Goal: Transaction & Acquisition: Purchase product/service

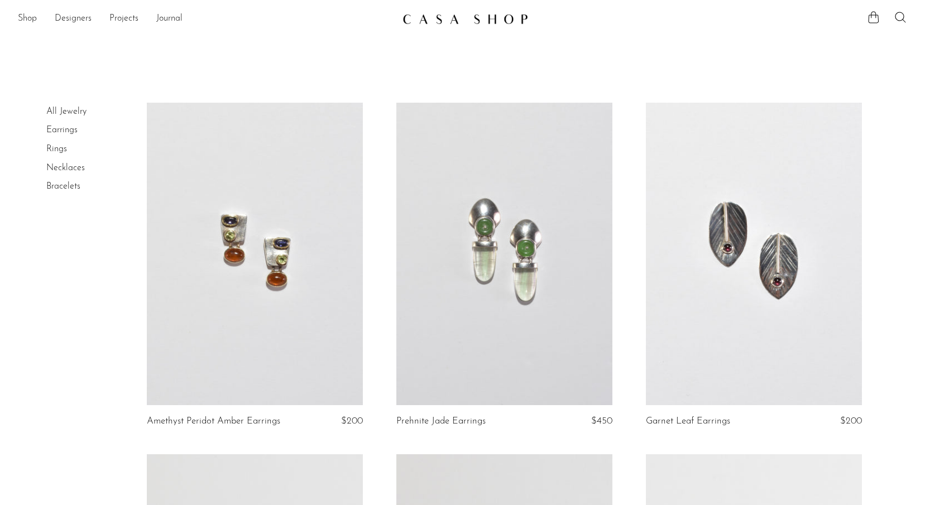
click at [71, 109] on link "All Jewelry" at bounding box center [66, 111] width 40 height 9
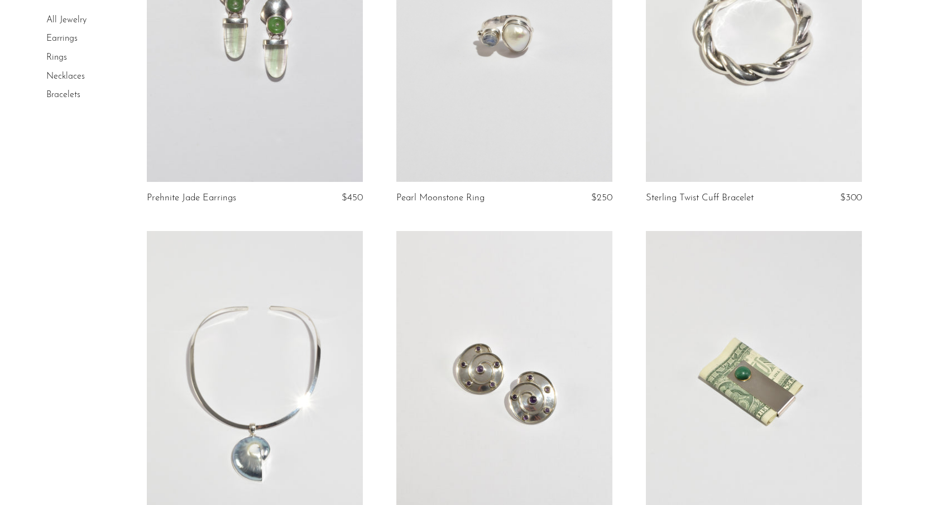
scroll to position [271, 0]
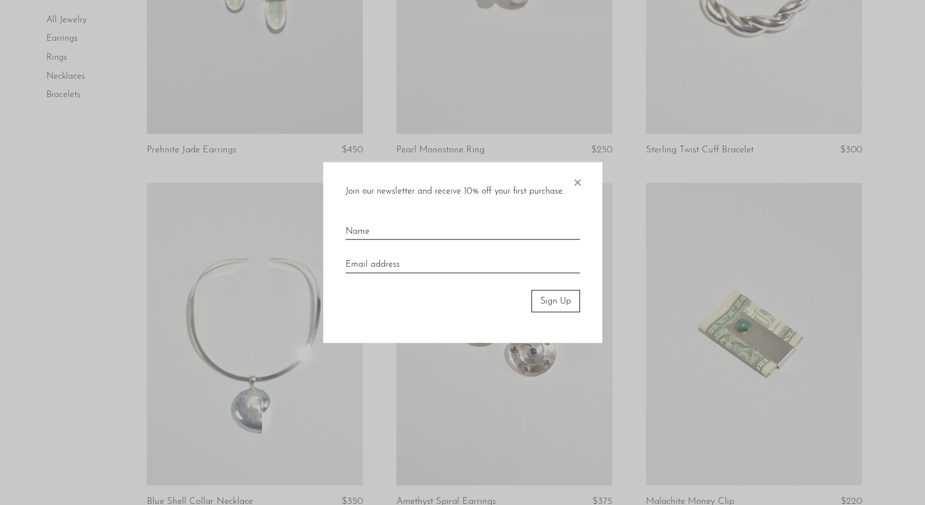
click at [572, 179] on span "×" at bounding box center [577, 180] width 11 height 36
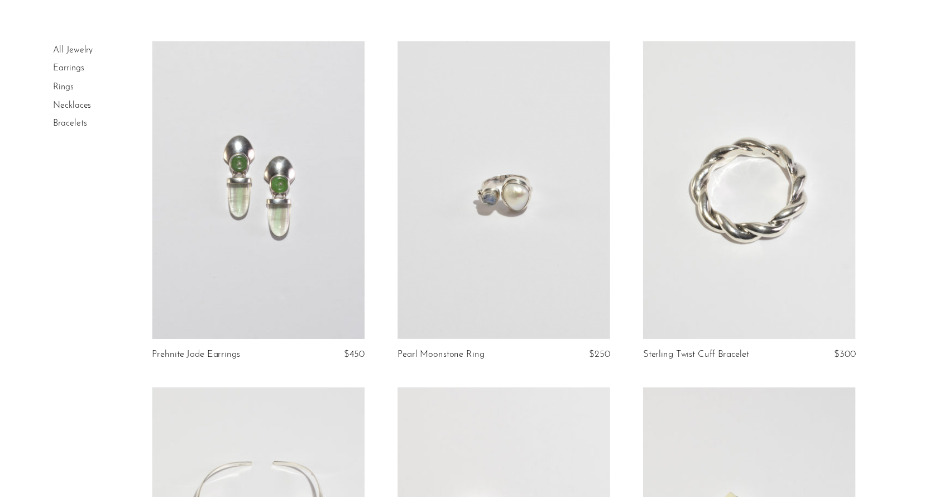
scroll to position [0, 0]
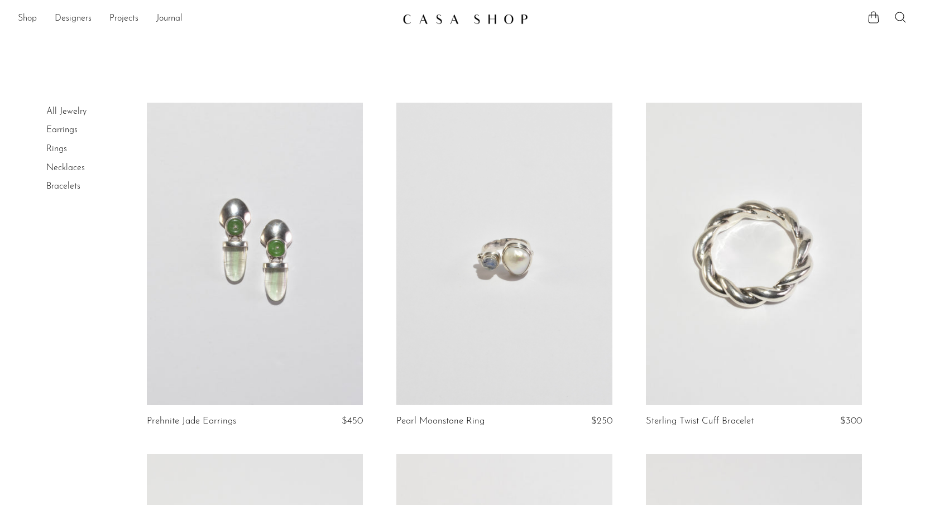
click at [27, 17] on link "Shop" at bounding box center [27, 19] width 19 height 15
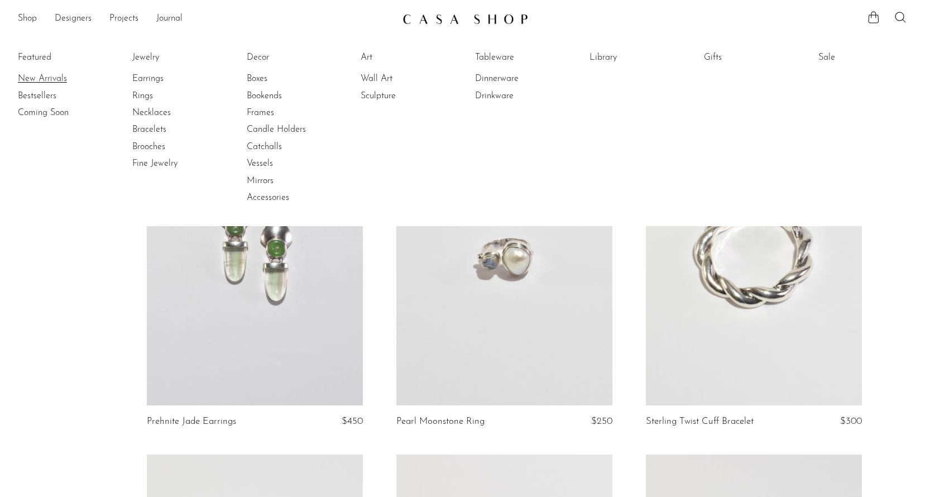
click at [57, 79] on link "New Arrivals" at bounding box center [60, 79] width 84 height 12
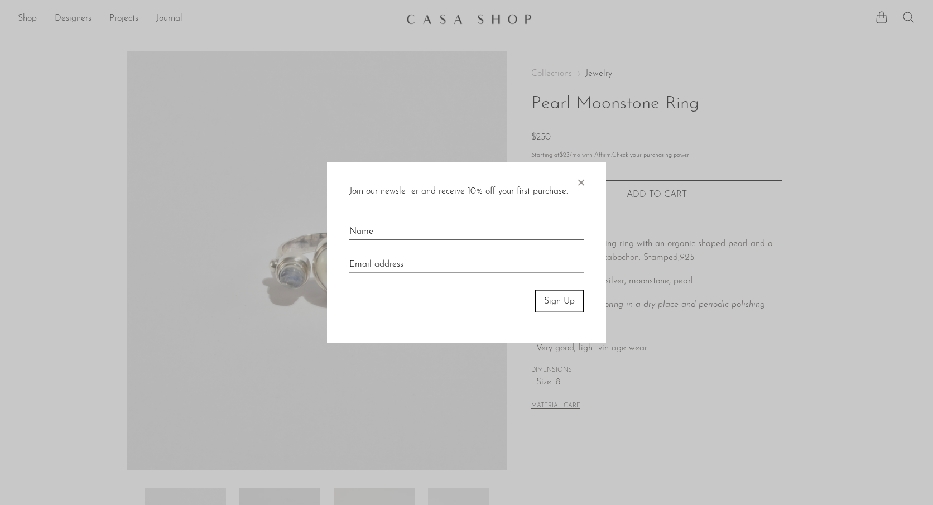
click at [580, 180] on span "×" at bounding box center [581, 180] width 11 height 36
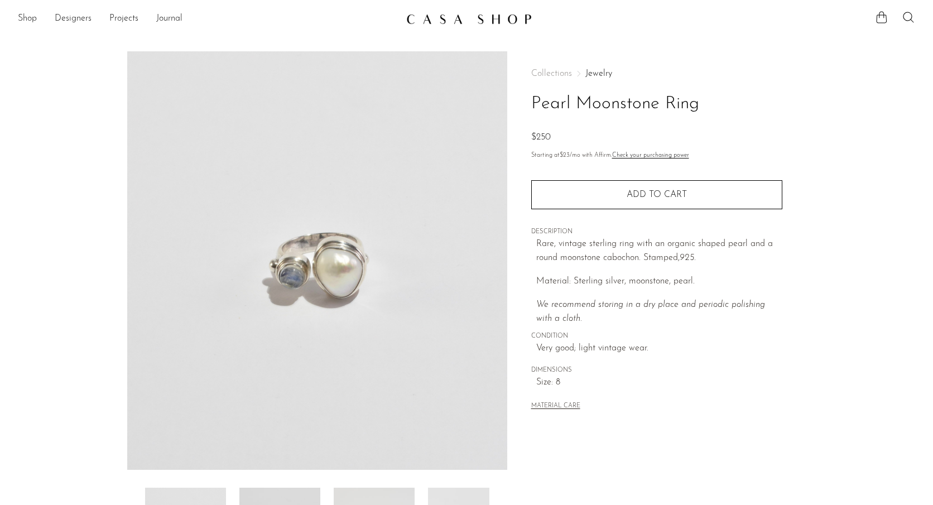
scroll to position [222, 0]
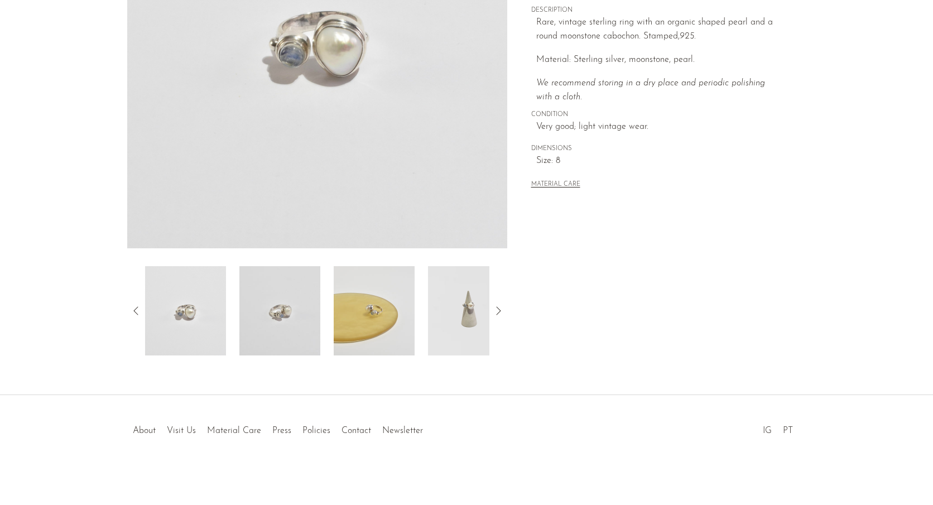
click at [375, 295] on img at bounding box center [374, 310] width 81 height 89
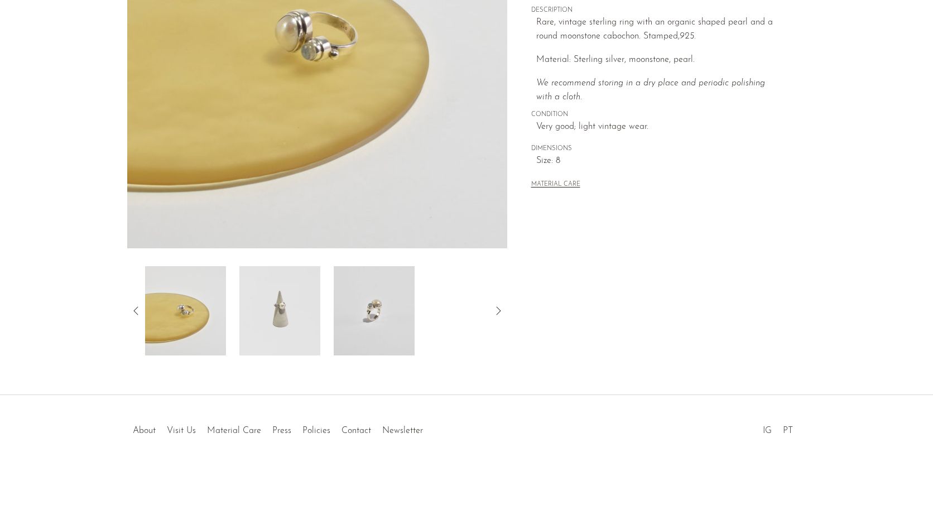
click at [306, 304] on img at bounding box center [279, 310] width 81 height 89
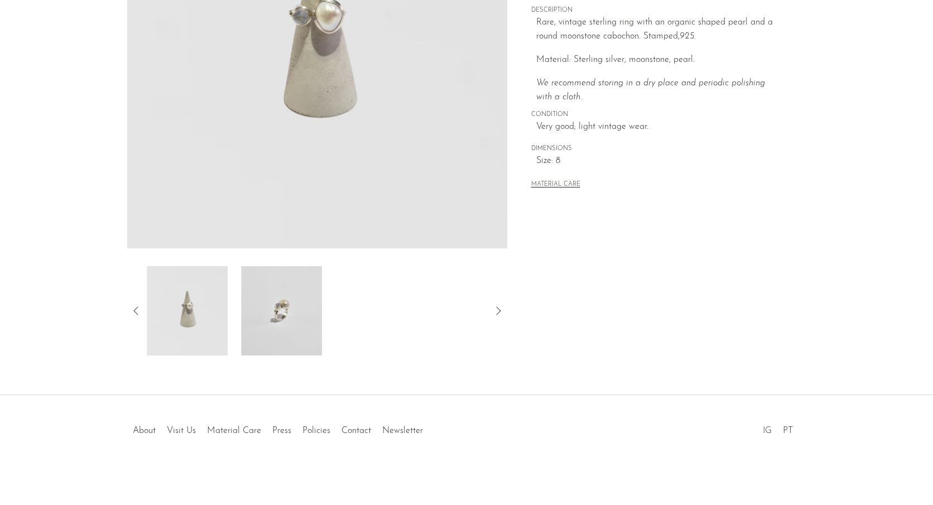
click at [330, 306] on div at bounding box center [317, 310] width 344 height 89
click at [295, 305] on img at bounding box center [279, 310] width 81 height 89
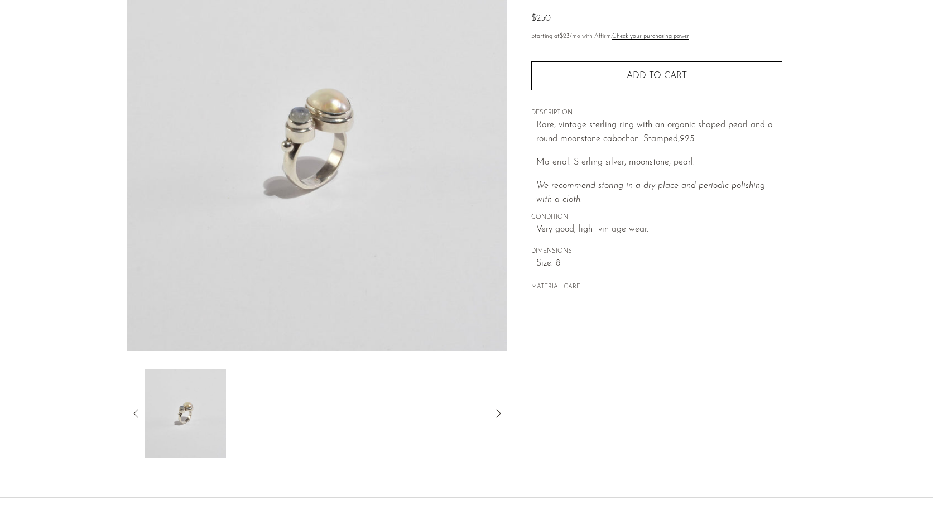
scroll to position [8, 0]
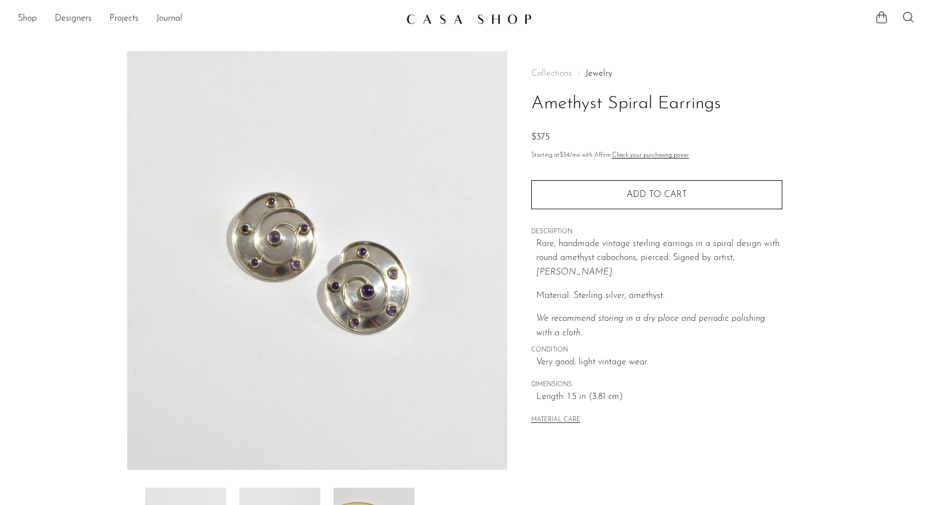
scroll to position [222, 0]
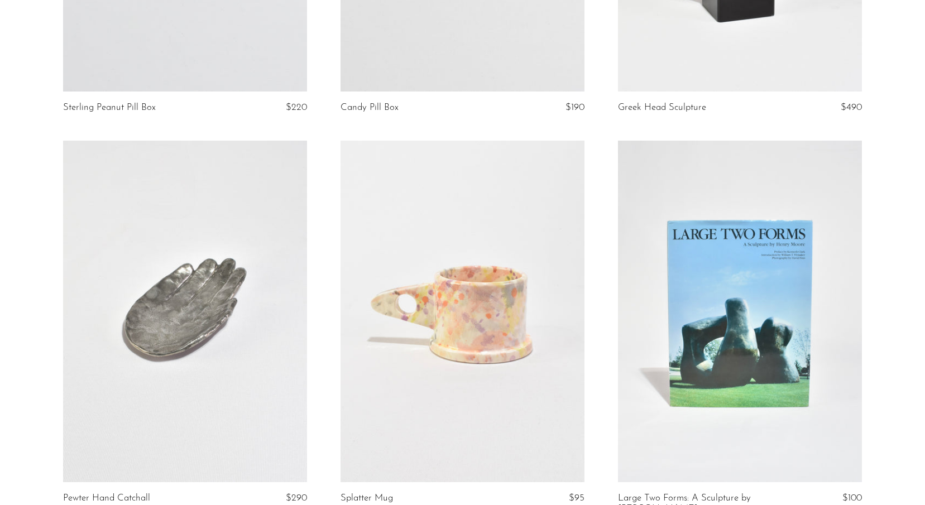
scroll to position [4508, 0]
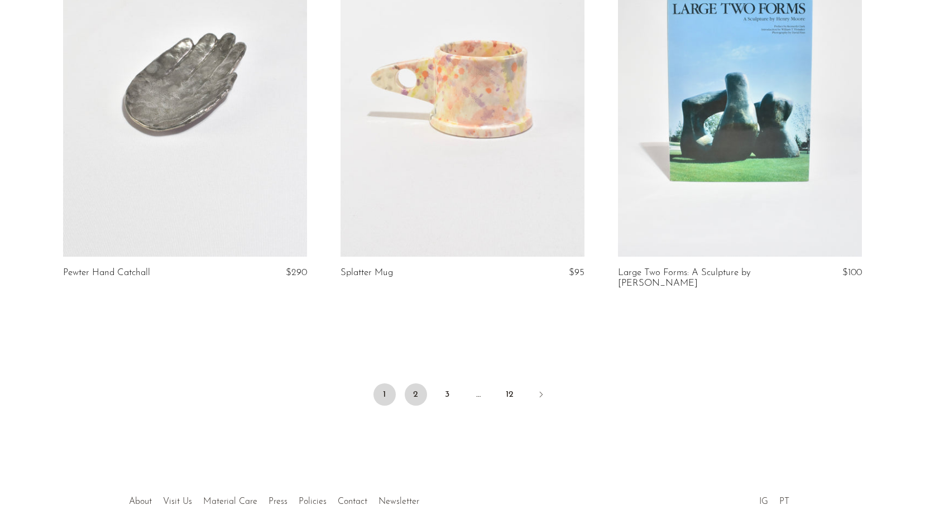
click at [413, 383] on link "2" at bounding box center [416, 394] width 22 height 22
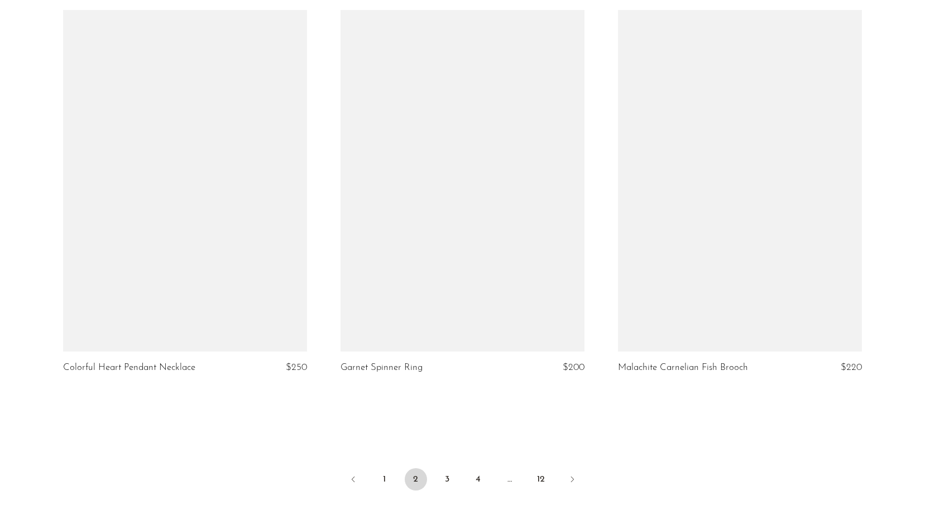
scroll to position [4519, 0]
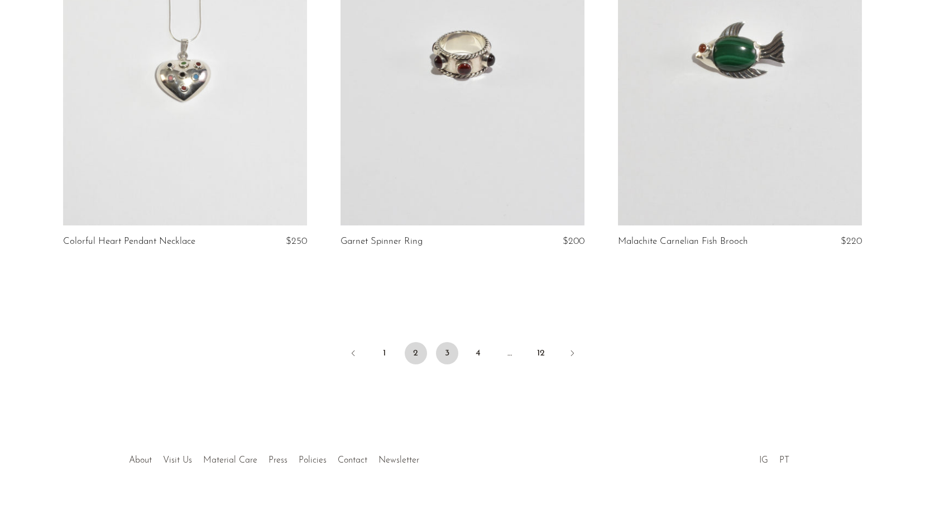
click at [449, 351] on link "3" at bounding box center [447, 353] width 22 height 22
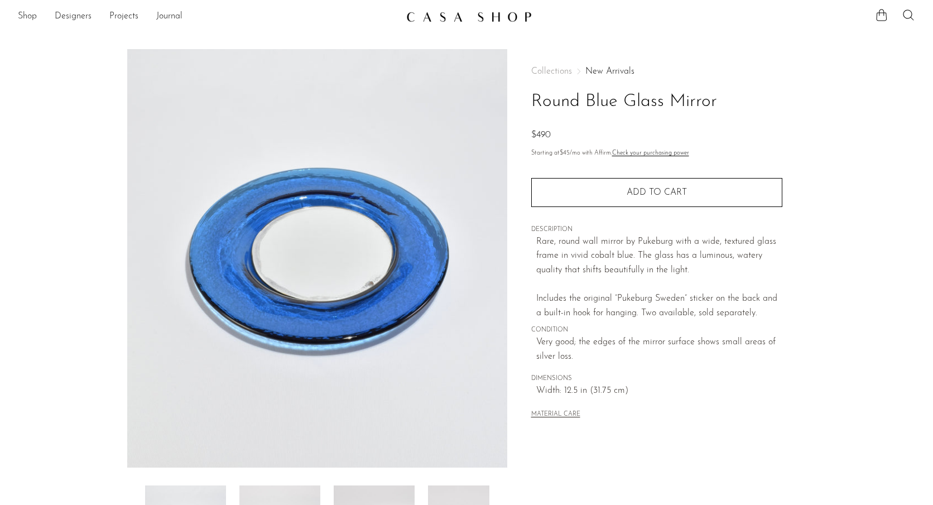
scroll to position [222, 0]
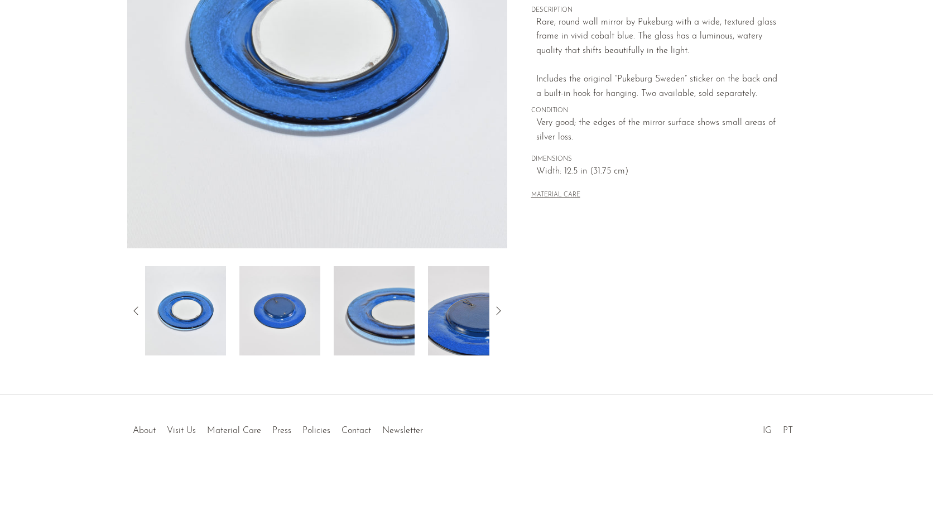
click at [305, 312] on img at bounding box center [279, 310] width 81 height 89
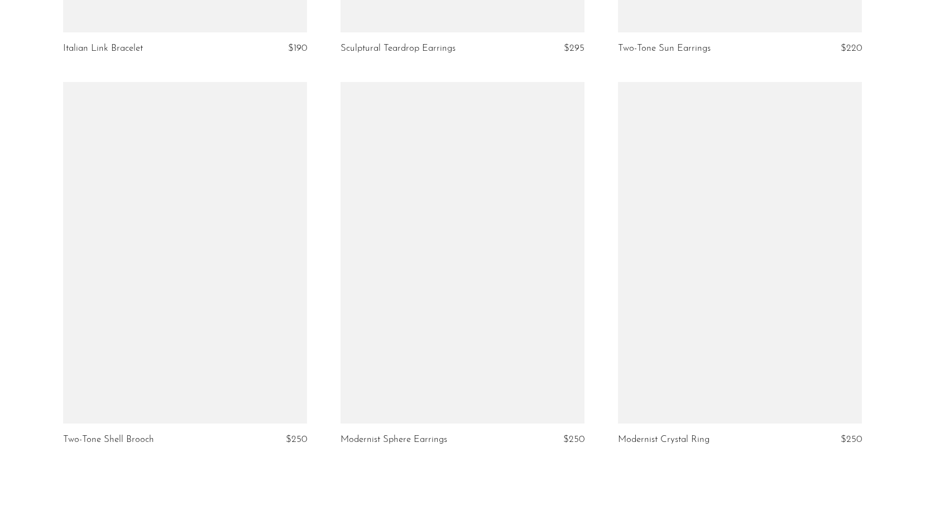
scroll to position [4555, 0]
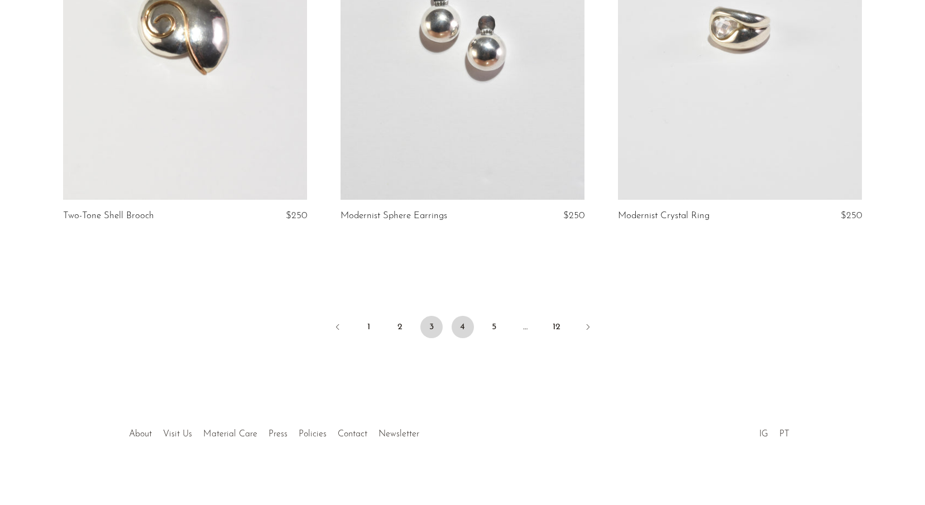
click at [466, 323] on link "4" at bounding box center [463, 327] width 22 height 22
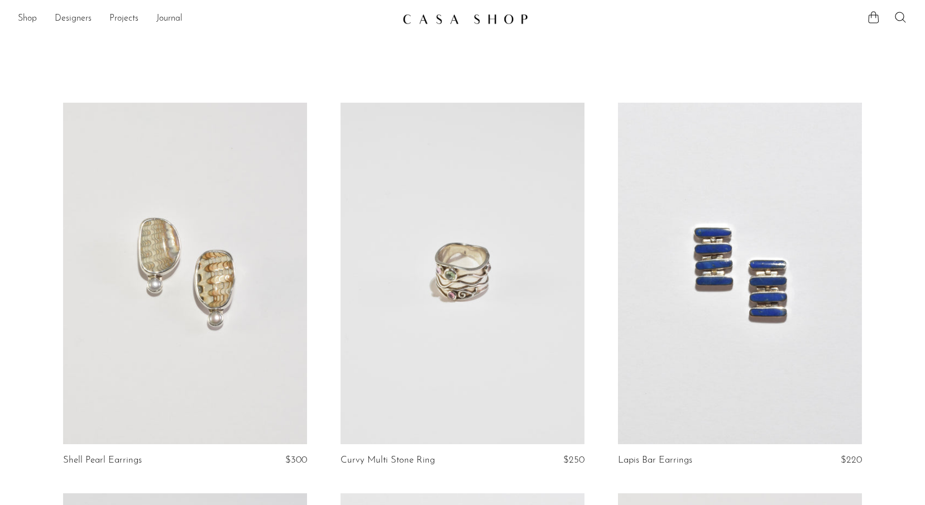
scroll to position [231, 0]
